Goal: Information Seeking & Learning: Find specific fact

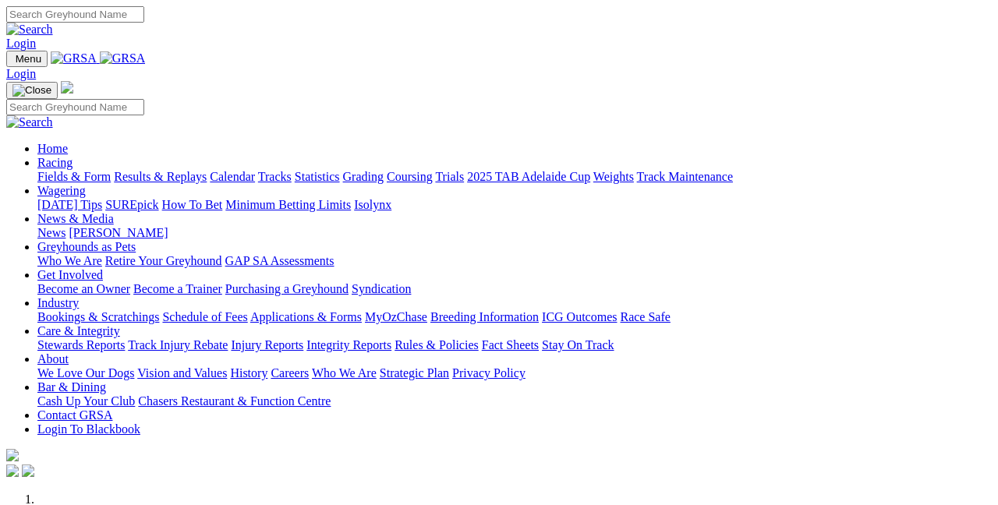
click at [205, 170] on link "Results & Replays" at bounding box center [160, 176] width 93 height 13
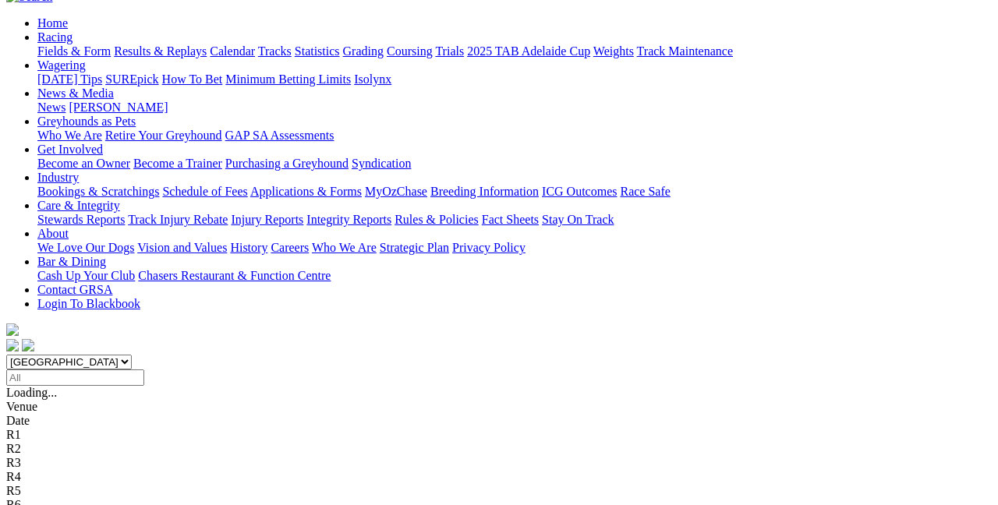
scroll to position [154, 0]
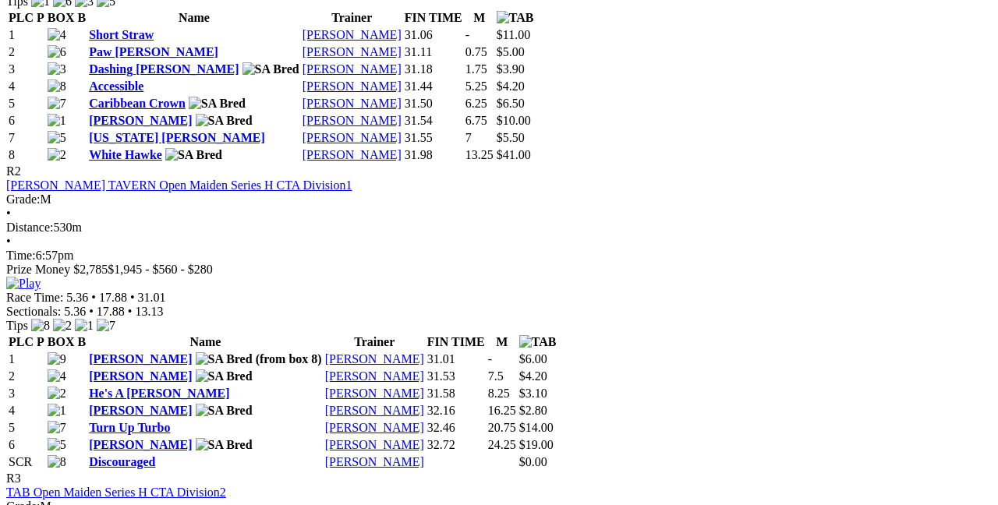
scroll to position [948, 0]
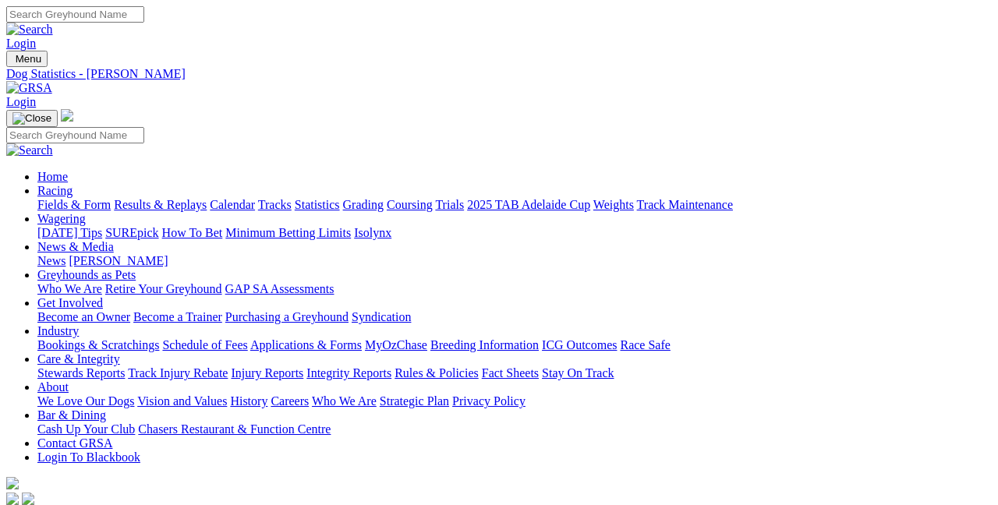
scroll to position [1, 0]
click at [186, 197] on link "Results & Replays" at bounding box center [160, 203] width 93 height 13
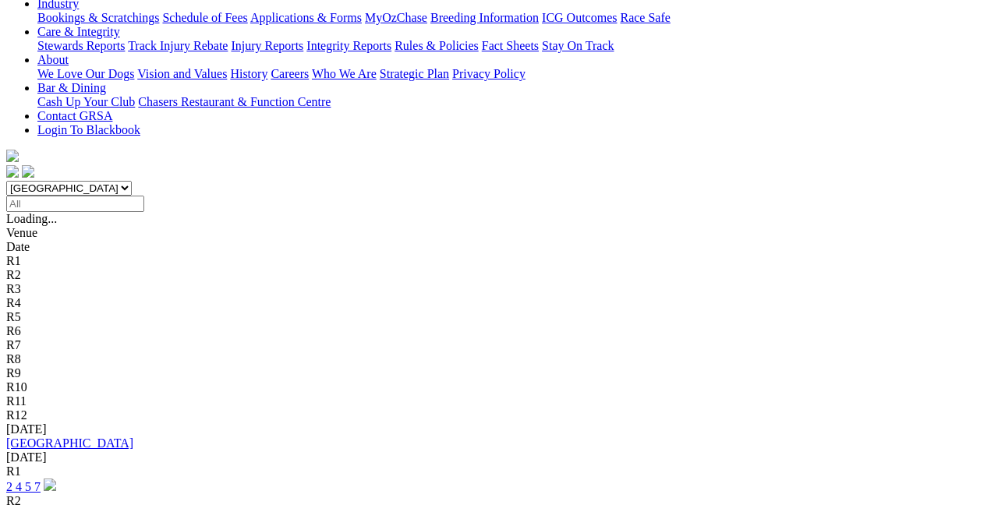
scroll to position [327, 0]
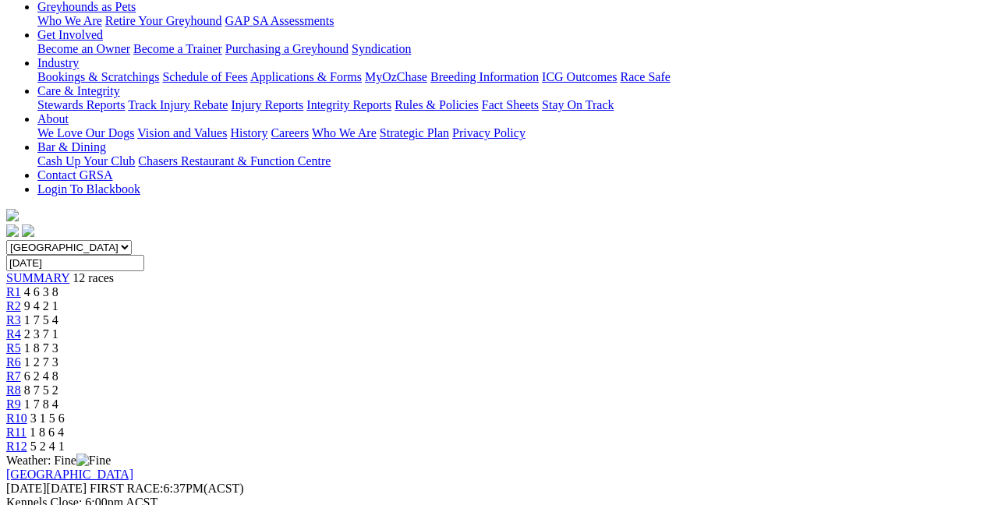
scroll to position [264, 0]
